Goal: Information Seeking & Learning: Learn about a topic

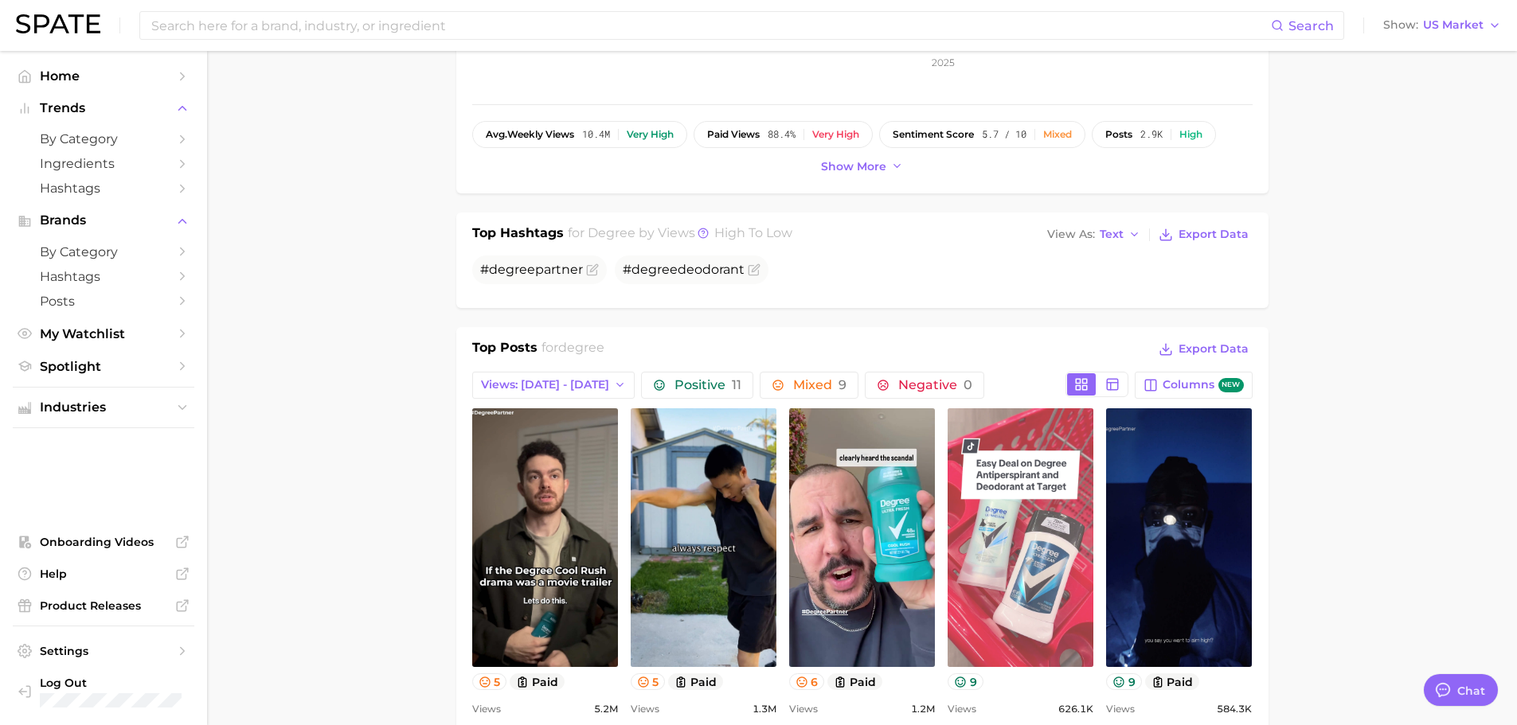
scroll to position [398, 0]
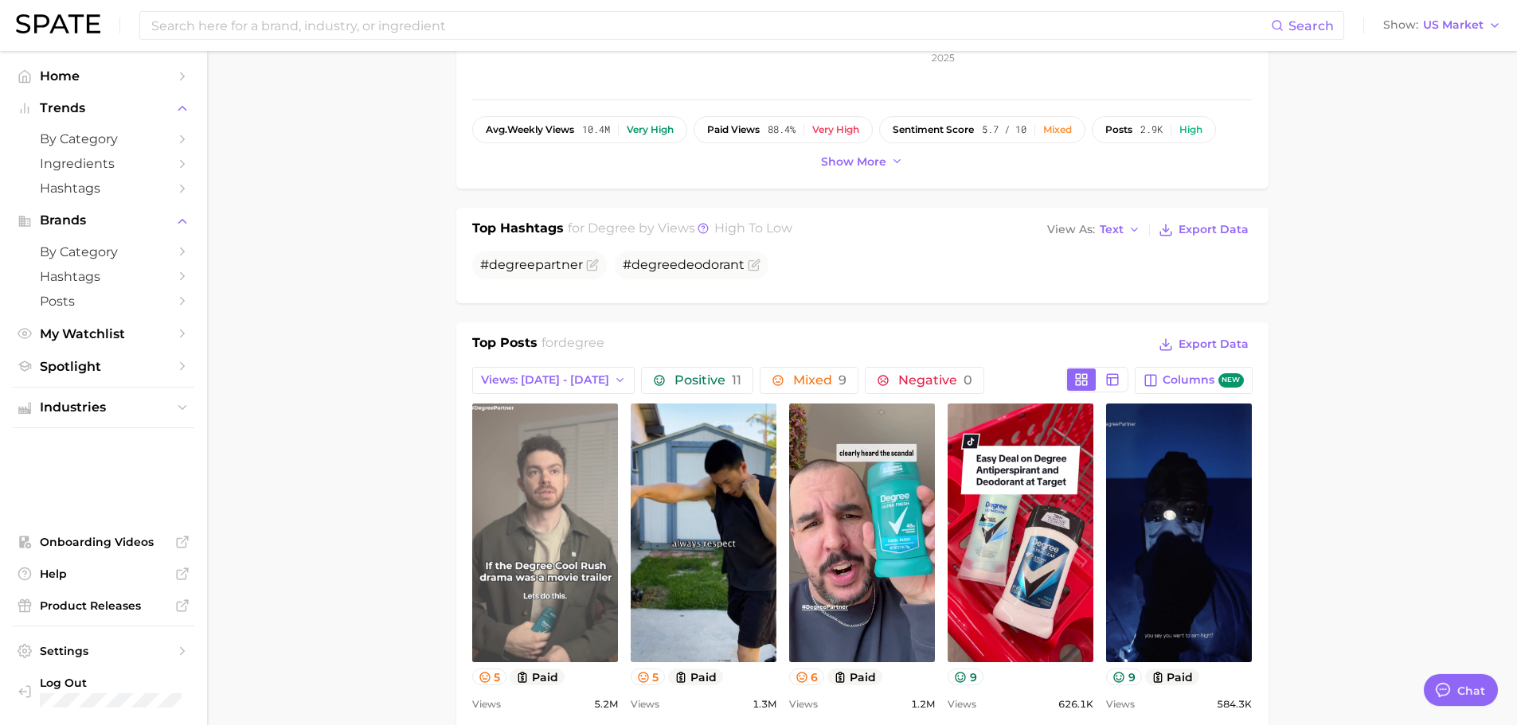
click at [557, 521] on link "view post on TikTok" at bounding box center [545, 533] width 146 height 259
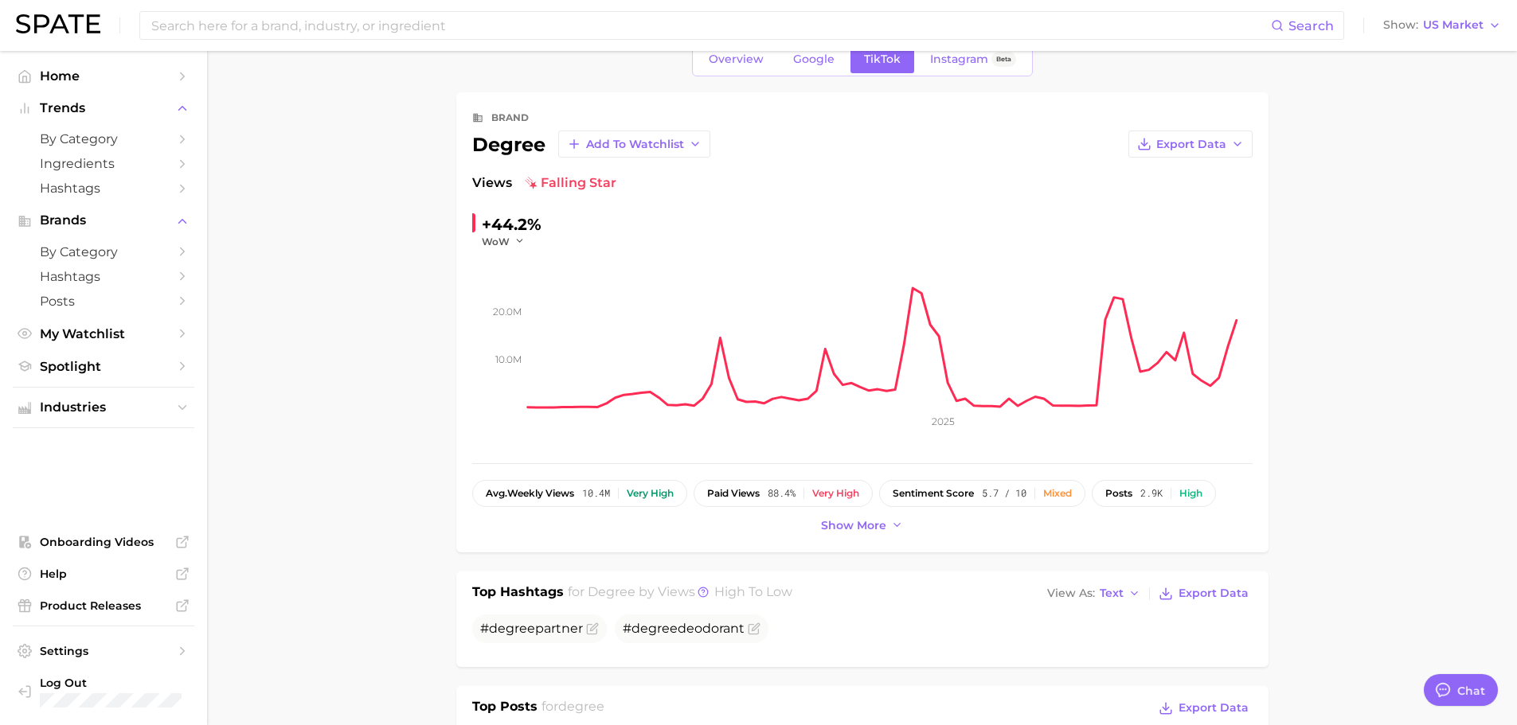
scroll to position [0, 0]
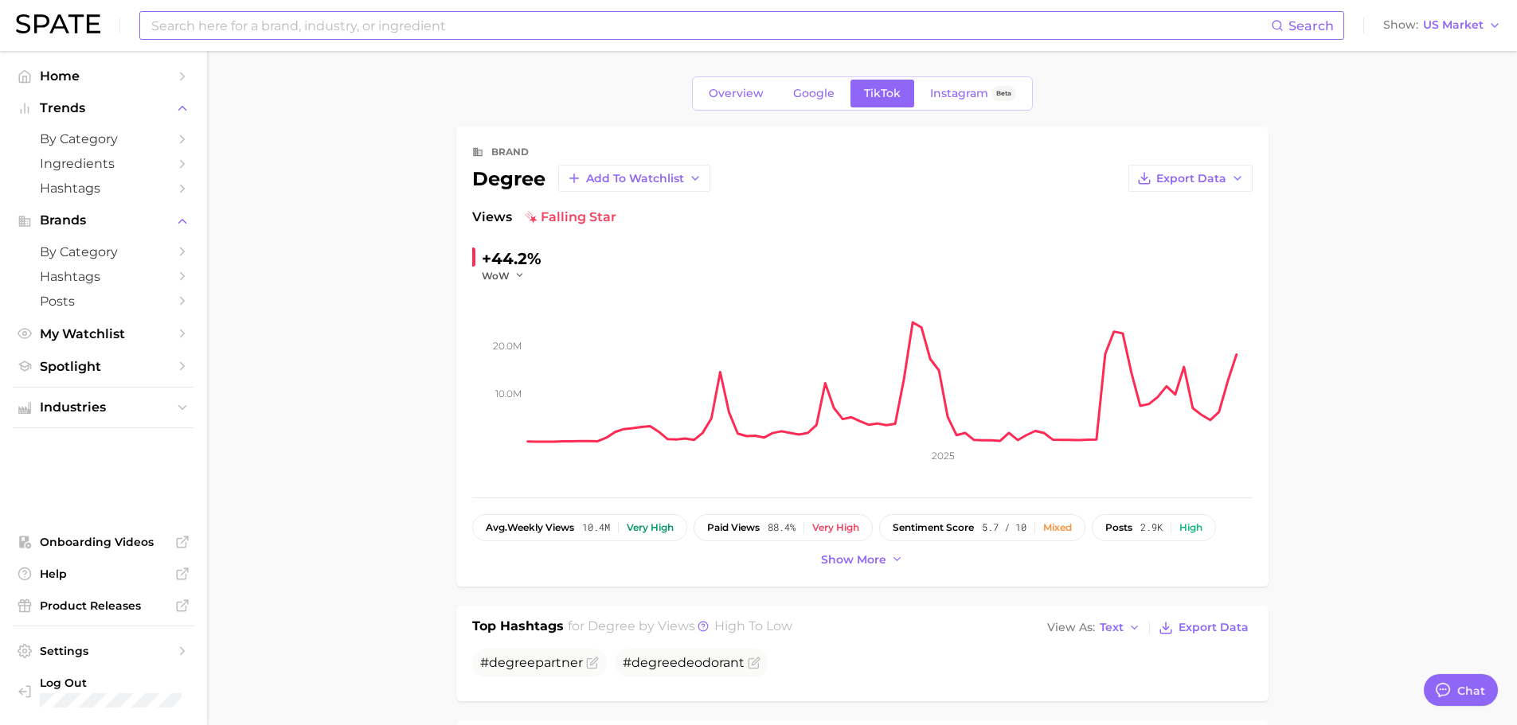
click at [407, 28] on input at bounding box center [710, 25] width 1121 height 27
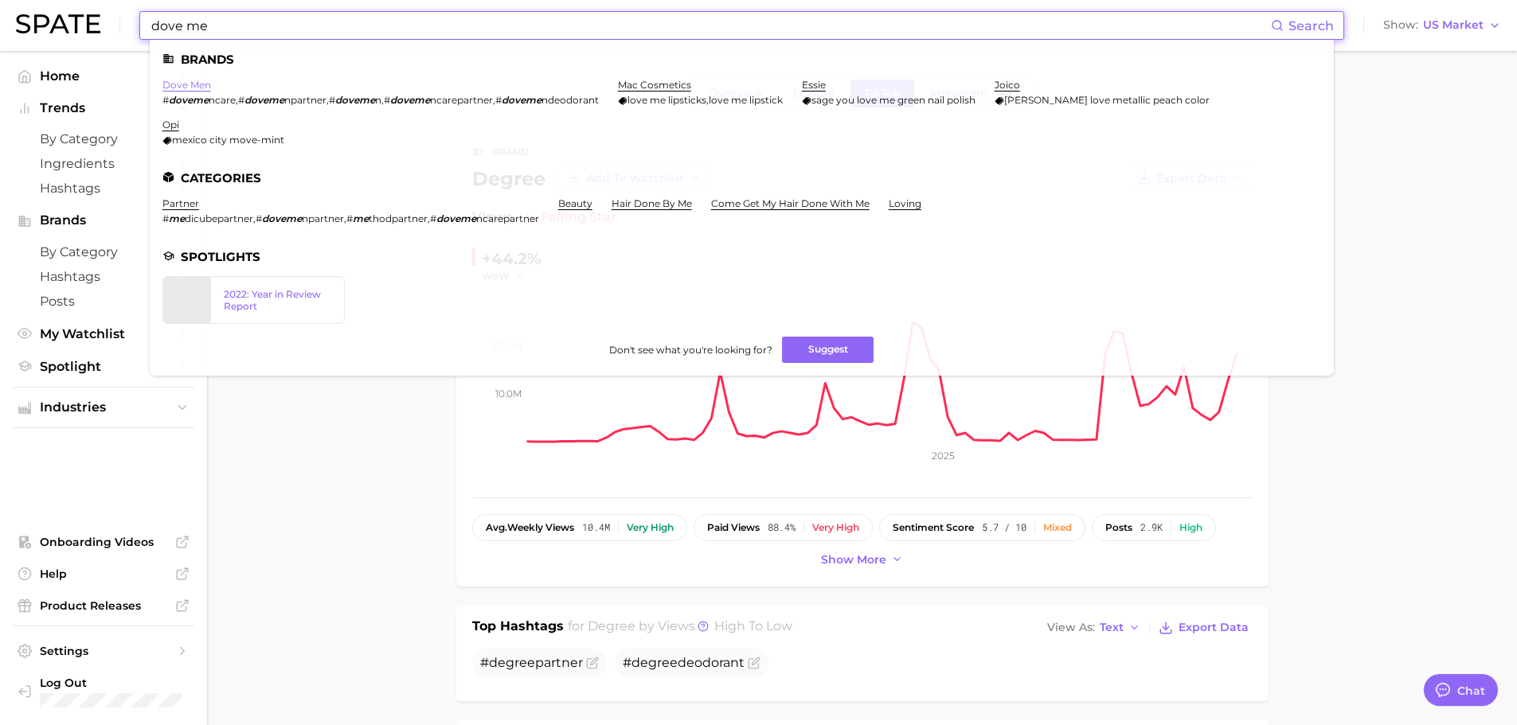
type input "dove me"
click at [191, 84] on link "dove men" at bounding box center [186, 85] width 49 height 12
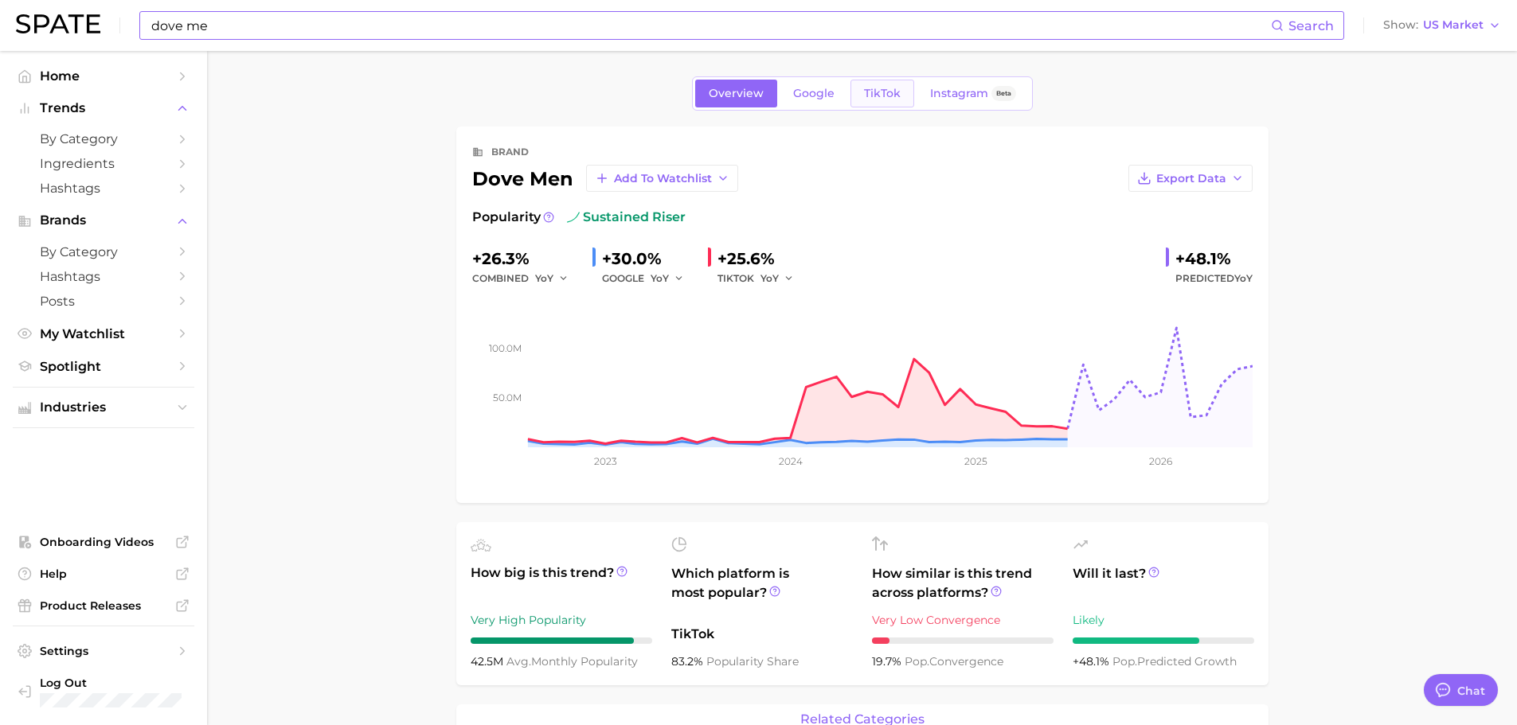
click at [864, 87] on span "TikTok" at bounding box center [882, 94] width 37 height 14
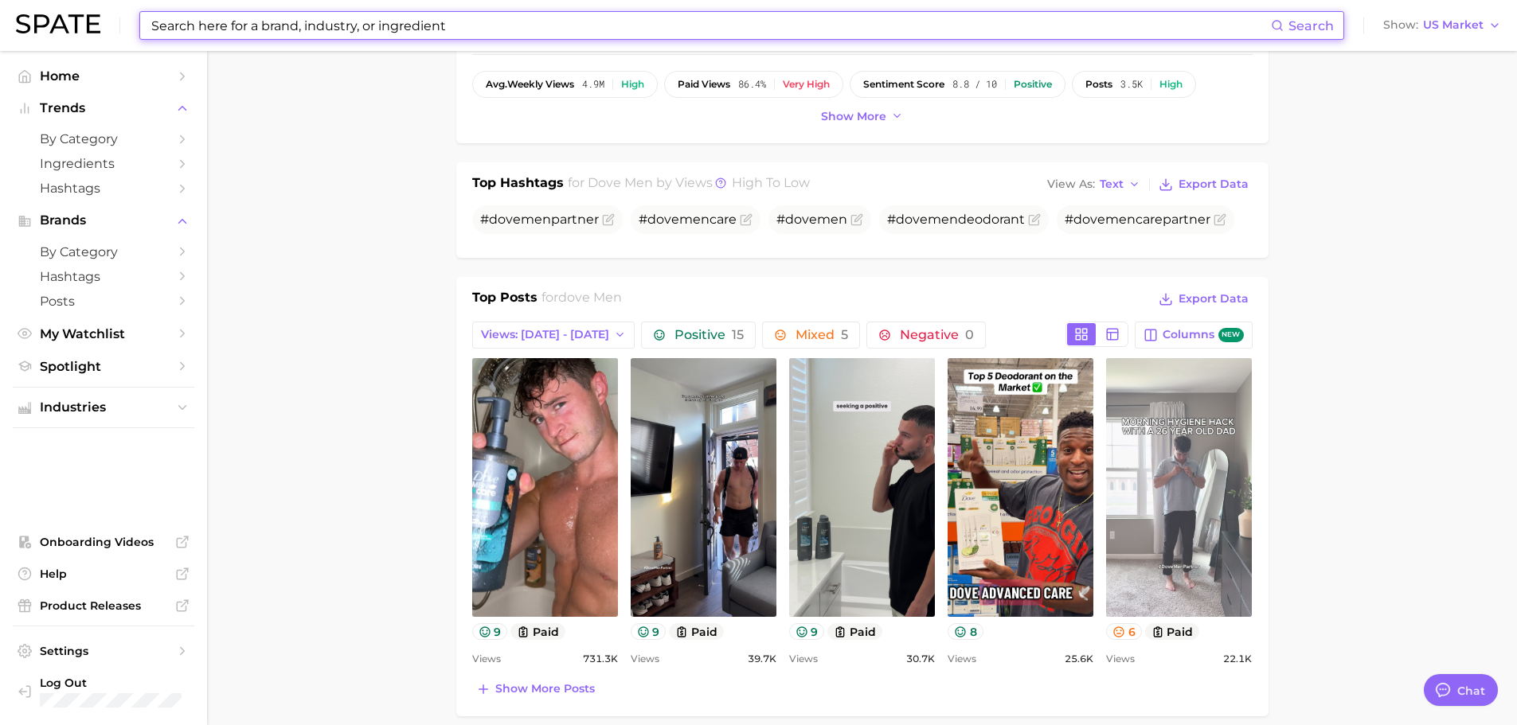
scroll to position [557, 0]
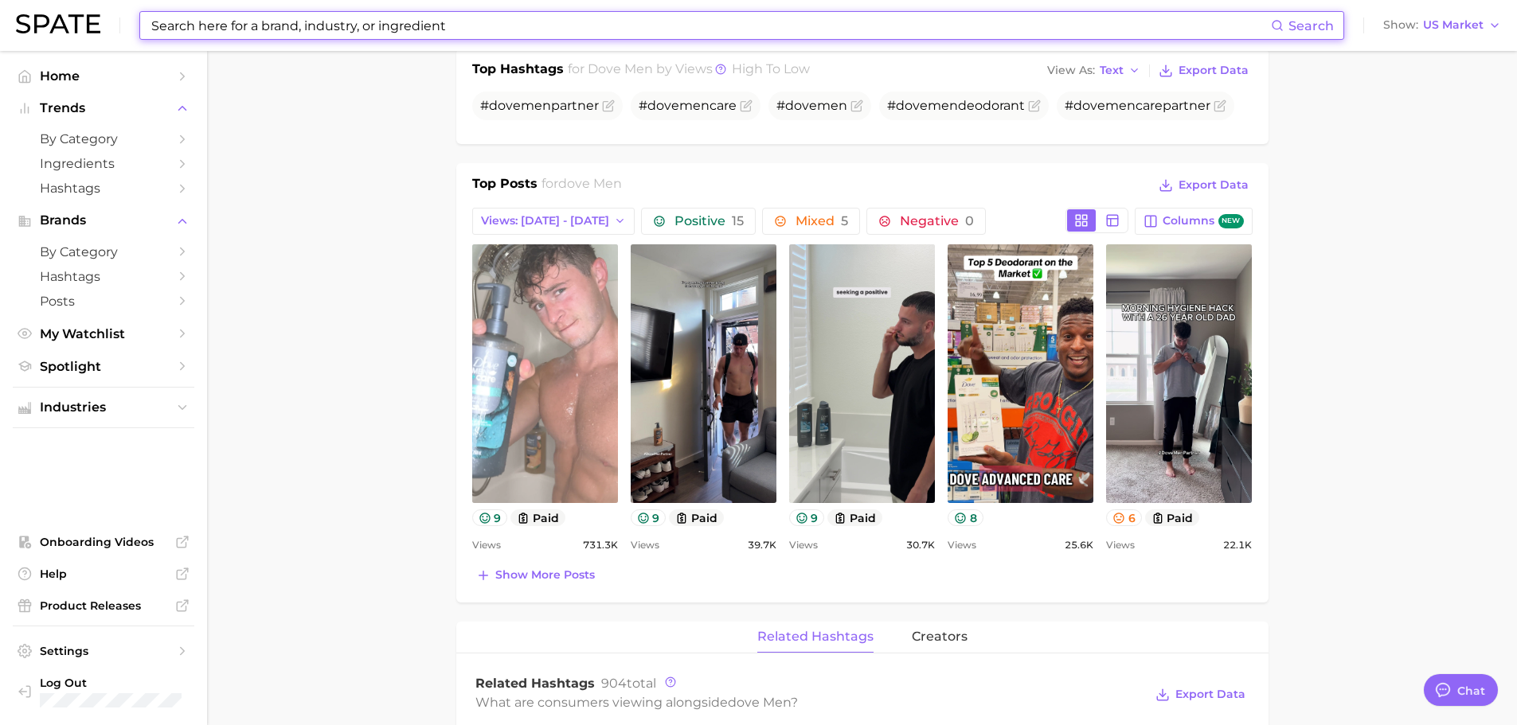
click at [581, 406] on link "view post on TikTok" at bounding box center [545, 373] width 146 height 259
